Goal: Find specific page/section: Find specific page/section

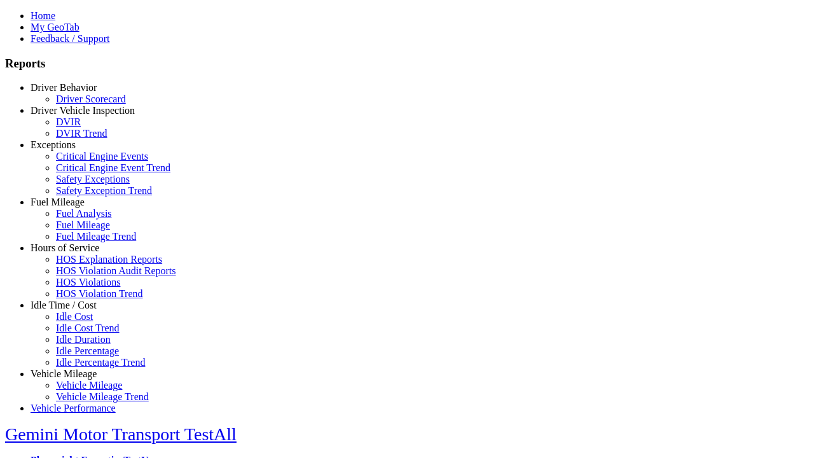
click at [73, 310] on link "Idle Time / Cost" at bounding box center [64, 304] width 66 height 11
click at [83, 357] on link "Idle Percentage Trend" at bounding box center [100, 362] width 89 height 11
select select "**"
type input "**********"
